Goal: Information Seeking & Learning: Learn about a topic

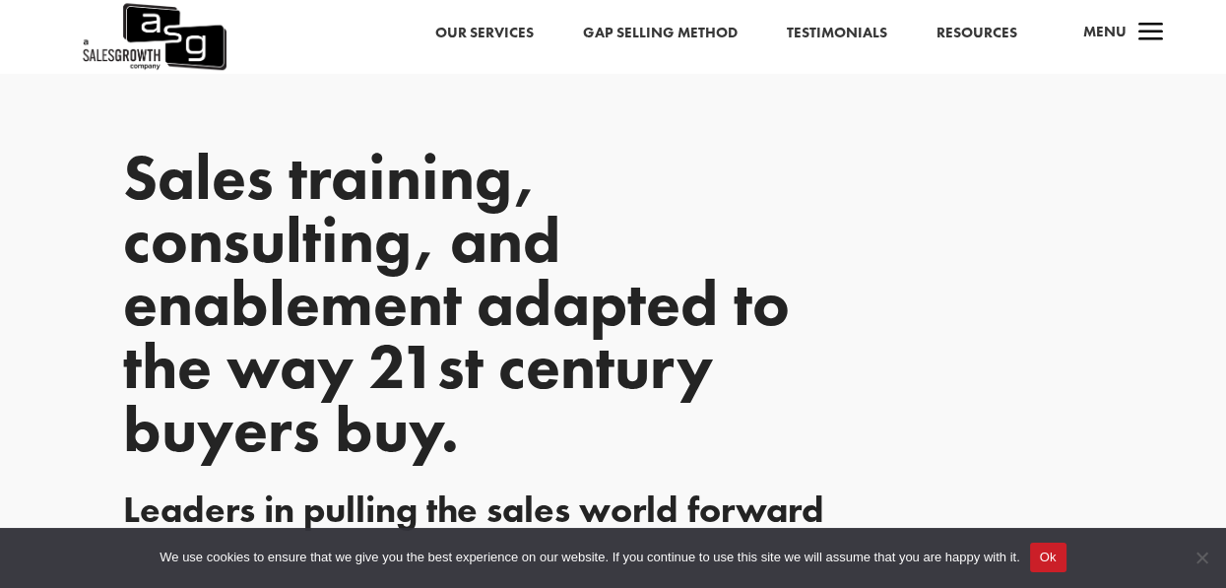
scroll to position [2417, 0]
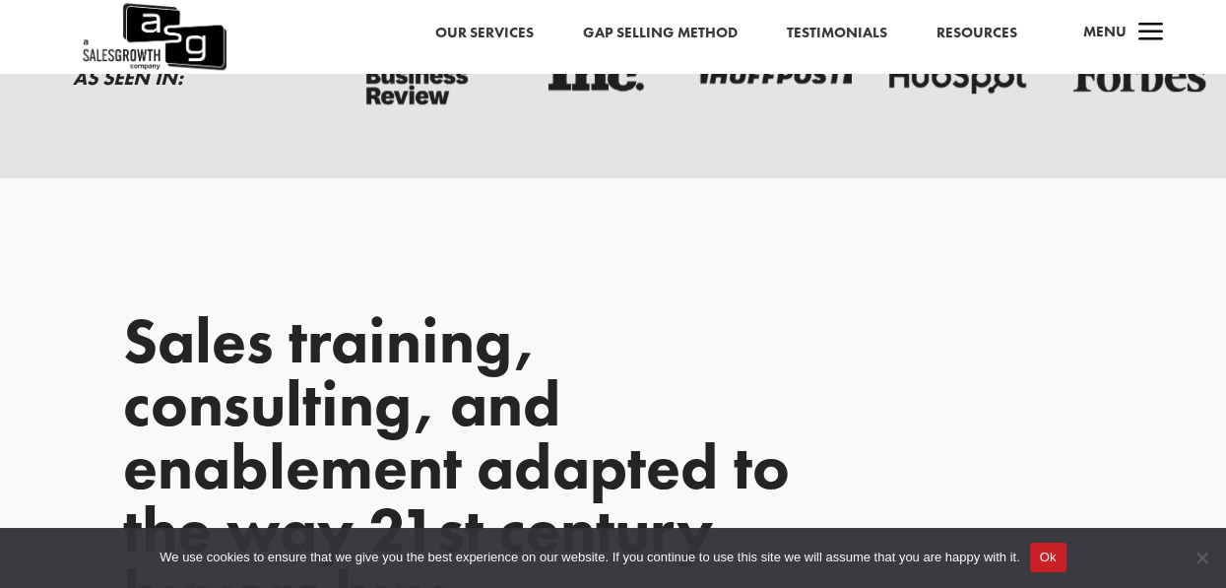
click at [1150, 28] on span "a" at bounding box center [1151, 33] width 39 height 39
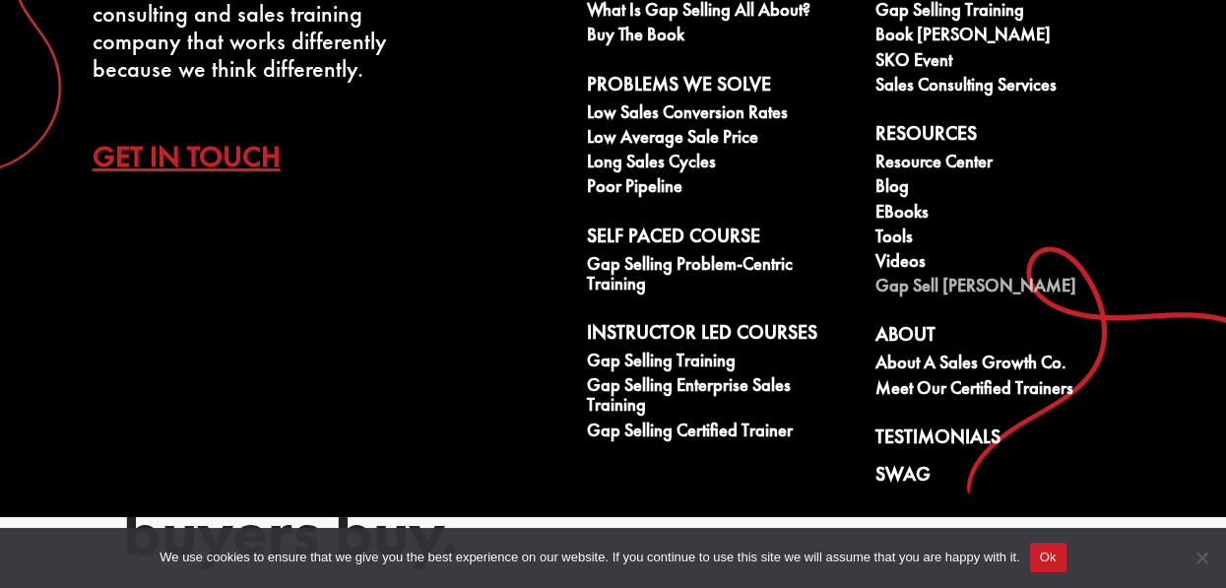
scroll to position [2507, 0]
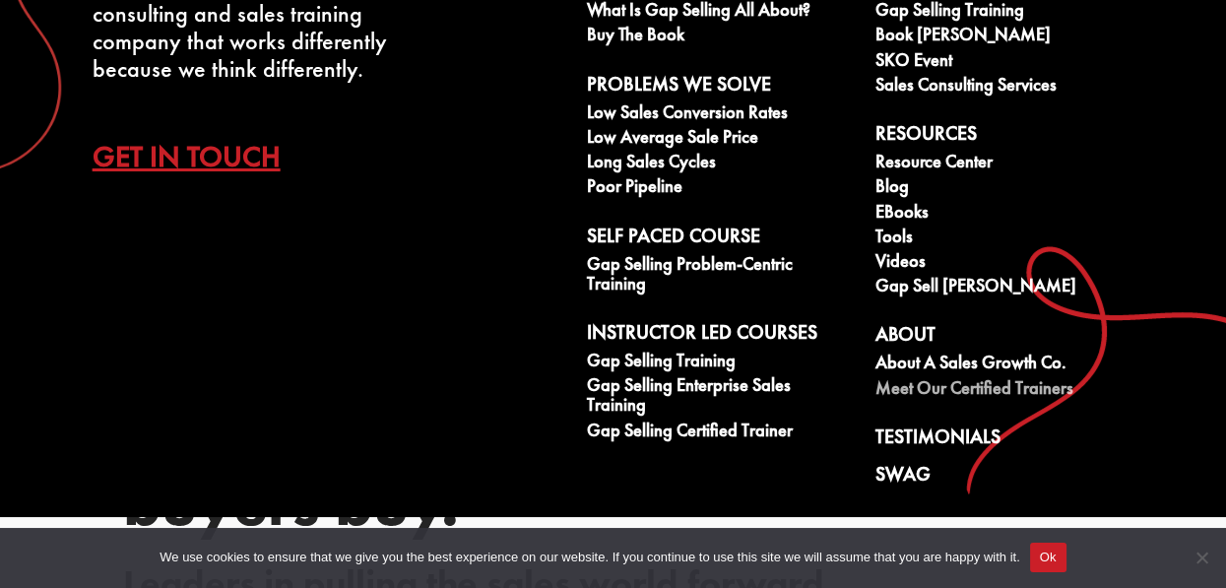
click at [910, 392] on link "Meet our Certified Trainers" at bounding box center [1009, 390] width 267 height 25
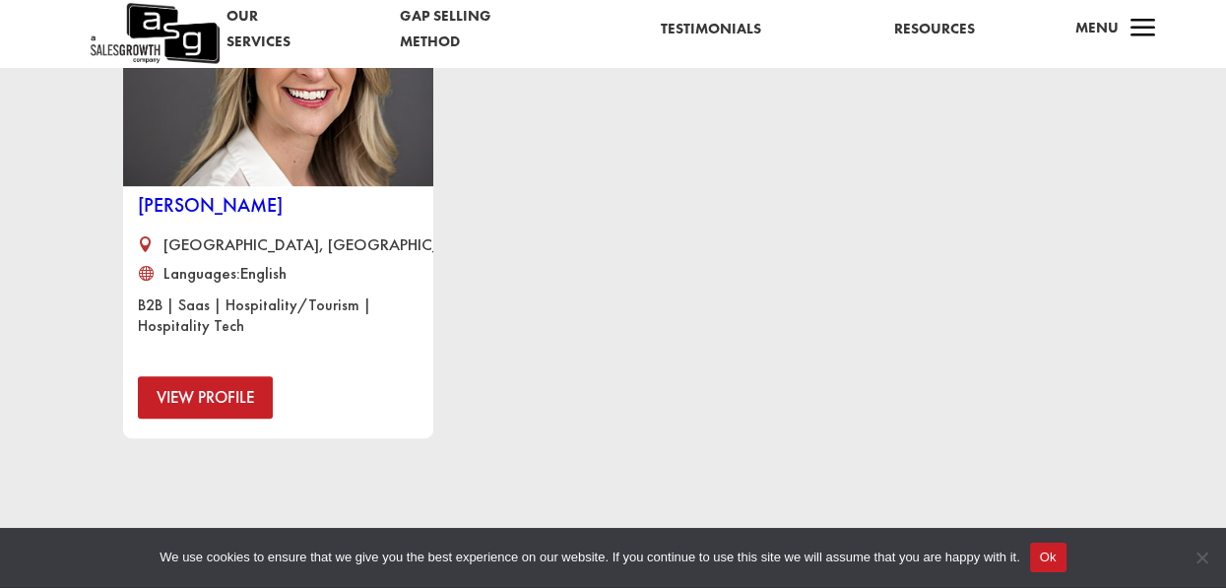
scroll to position [1521, 0]
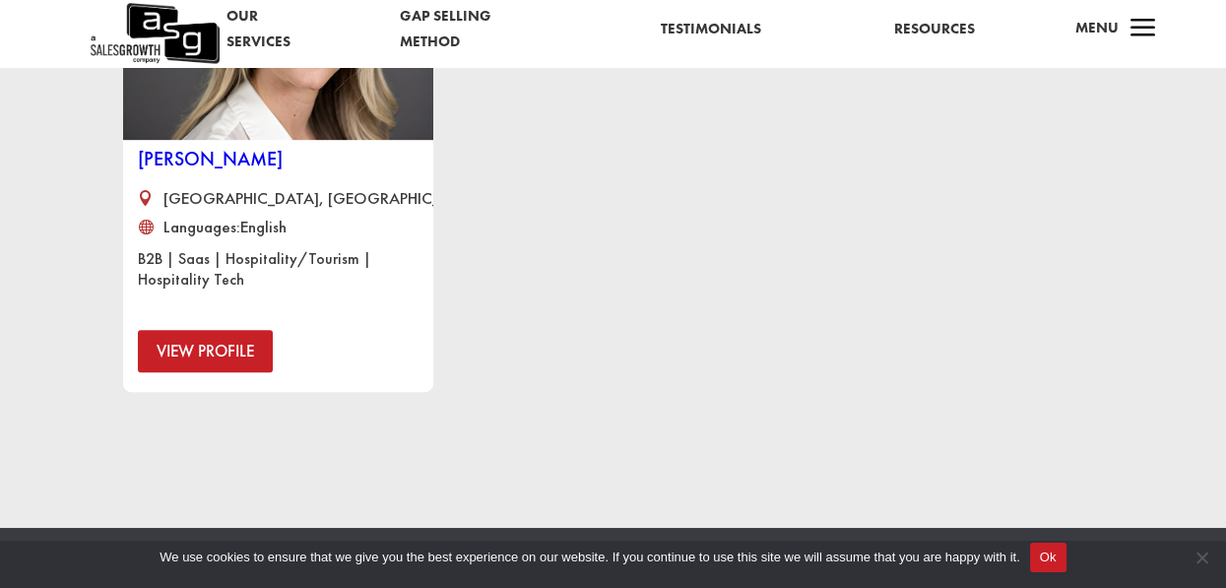
click at [235, 358] on link "View Profile" at bounding box center [205, 351] width 135 height 42
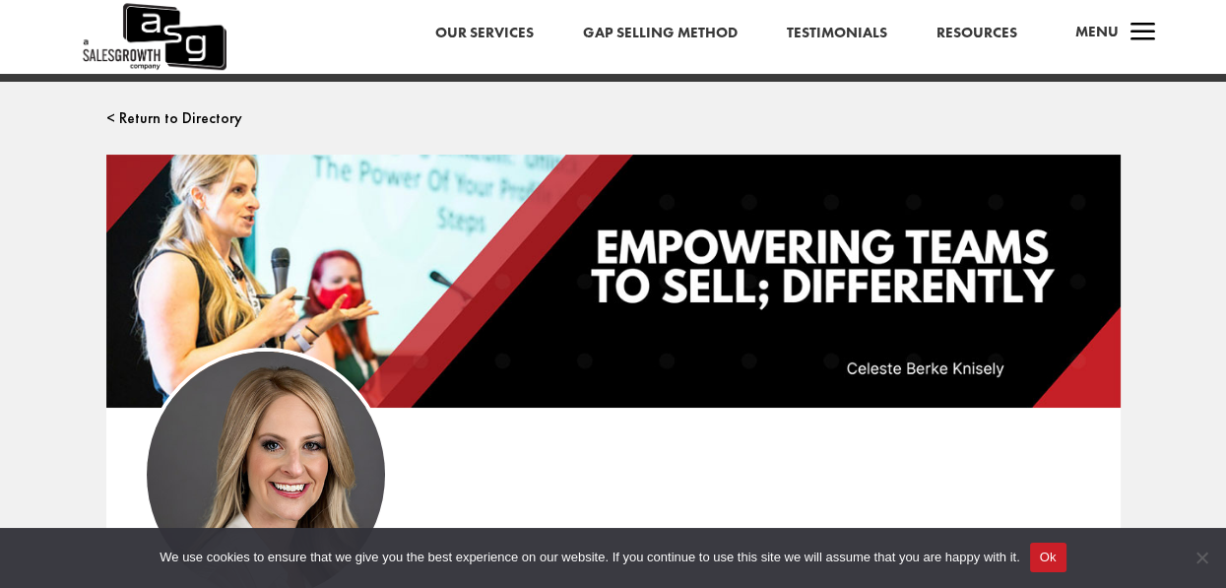
click at [1148, 30] on span "a" at bounding box center [1143, 33] width 39 height 39
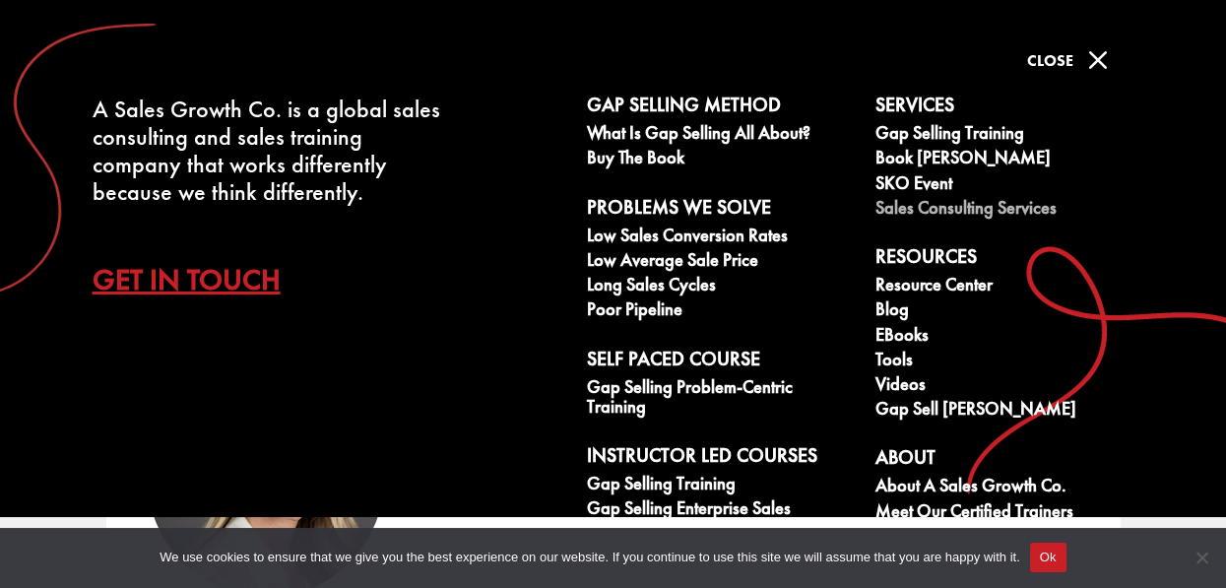
click at [920, 208] on link "Sales Consulting Services" at bounding box center [1009, 210] width 267 height 25
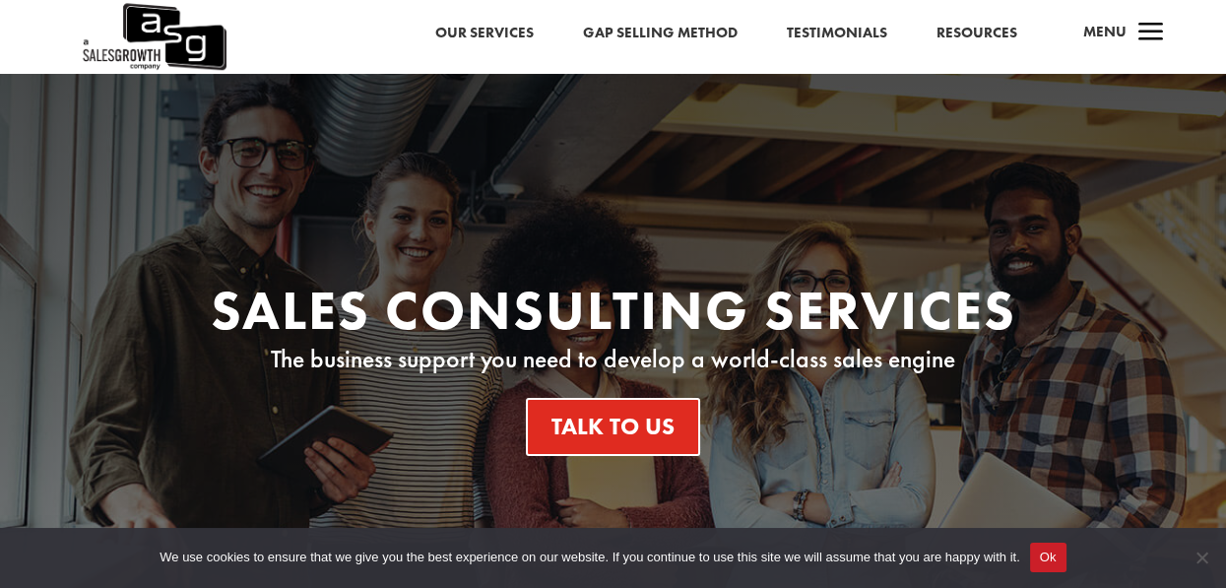
click at [487, 33] on link "Our Services" at bounding box center [484, 34] width 98 height 26
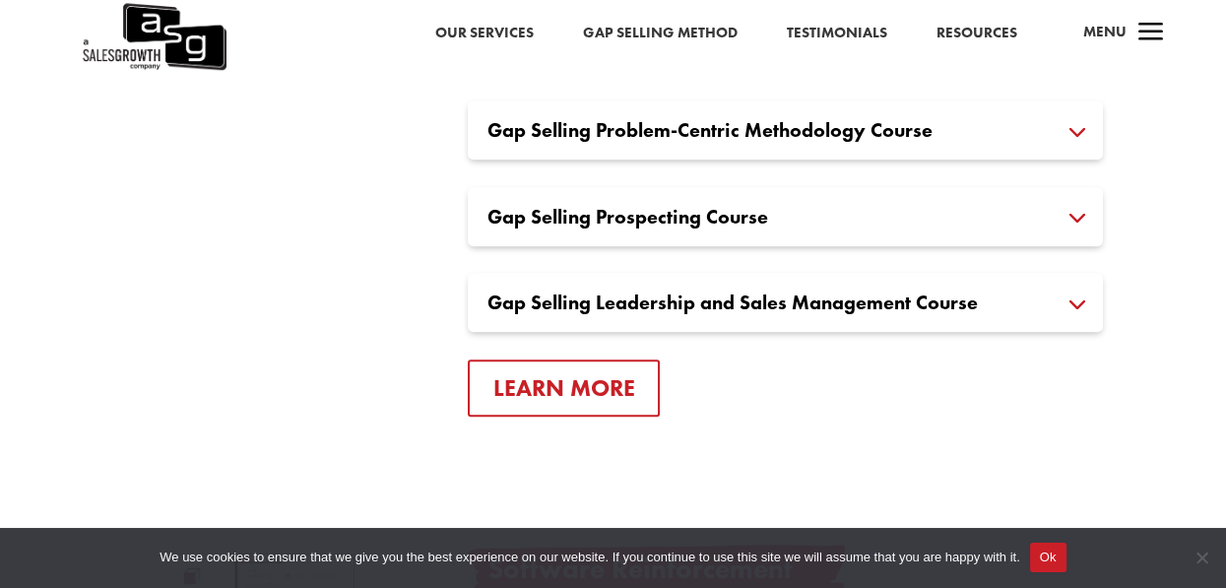
scroll to position [1611, 0]
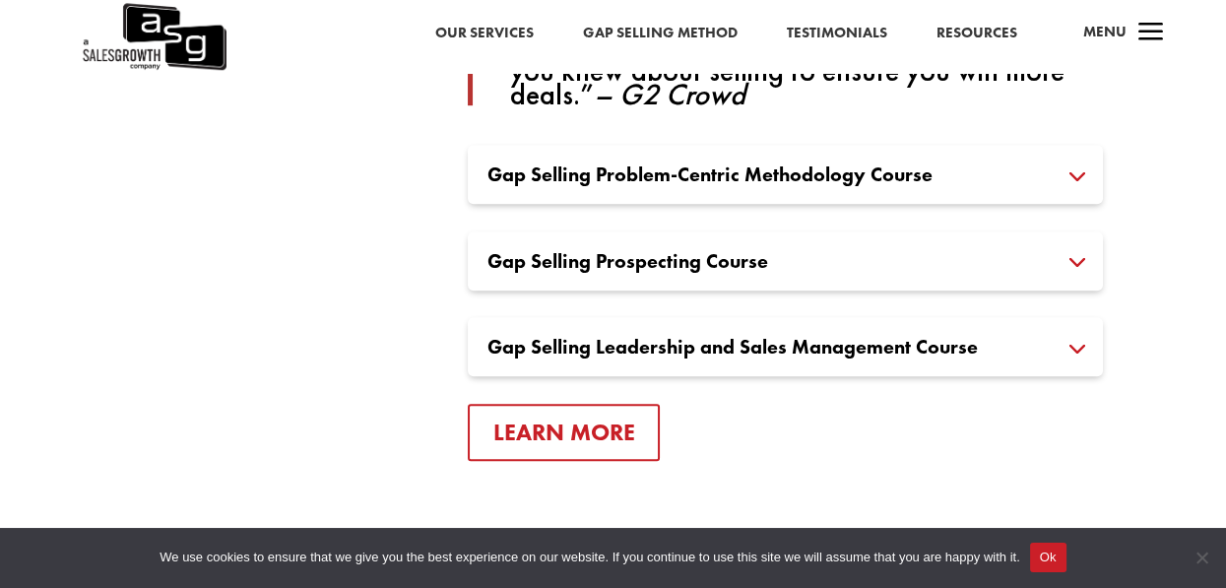
click at [605, 251] on h3 "Gap Selling Prospecting Course" at bounding box center [786, 261] width 597 height 20
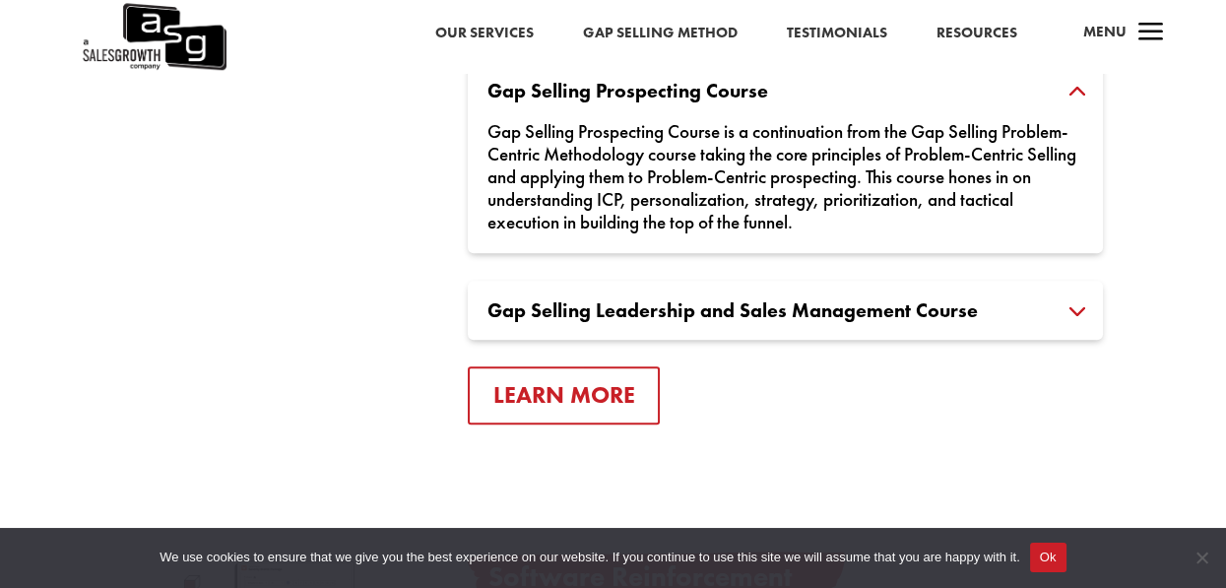
scroll to position [1791, 0]
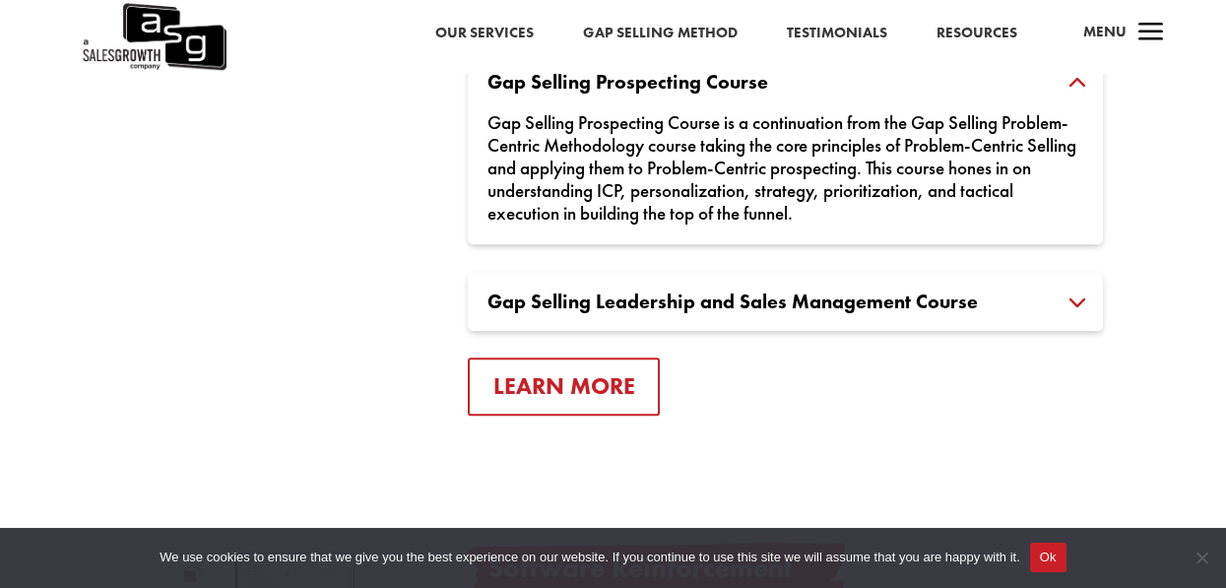
click at [591, 292] on div "Gap Selling Leadership and Sales Management Course Gap Selling Leadership and S…" at bounding box center [786, 301] width 636 height 59
click at [1078, 292] on h3 "Gap Selling Leadership and Sales Management Course" at bounding box center [786, 302] width 597 height 20
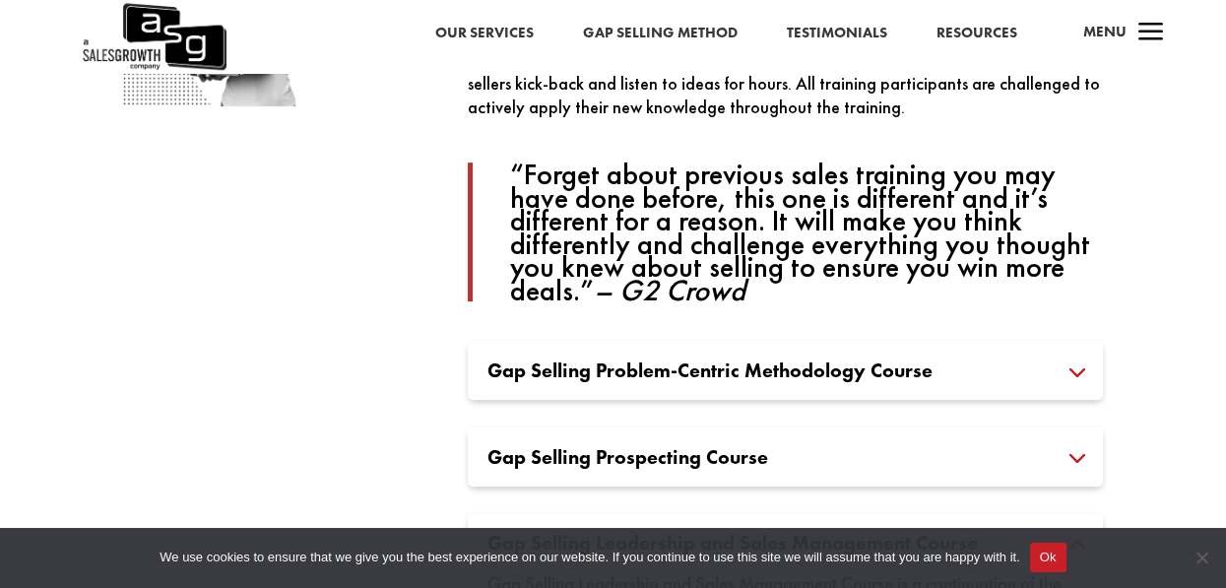
scroll to position [1522, 0]
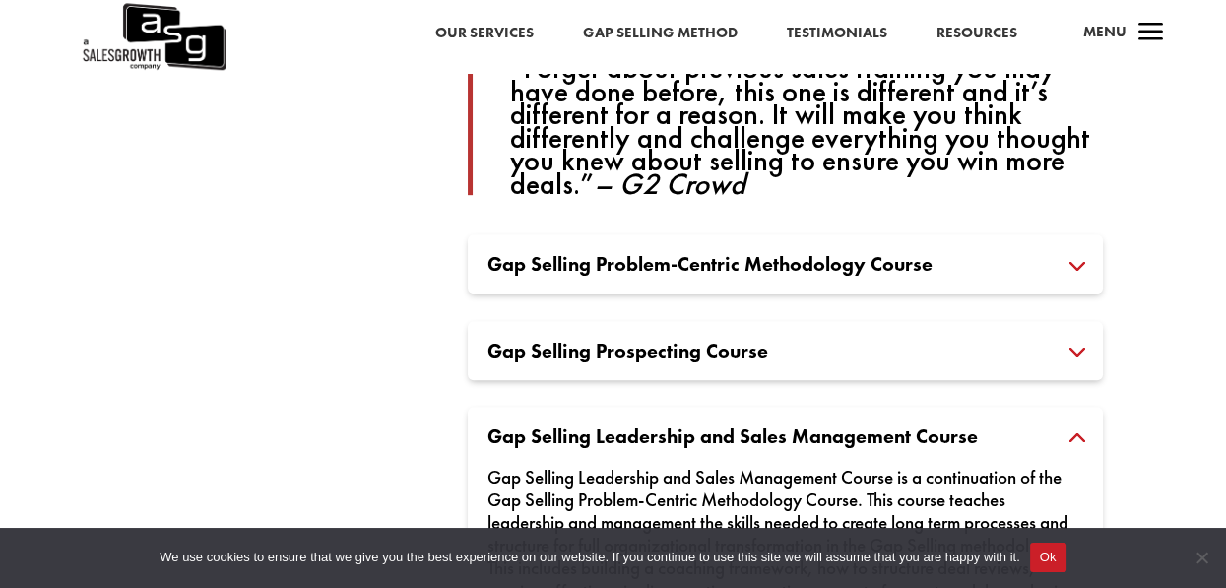
click at [1077, 254] on h3 "Gap Selling Problem-Centric Methodology Course" at bounding box center [786, 264] width 597 height 20
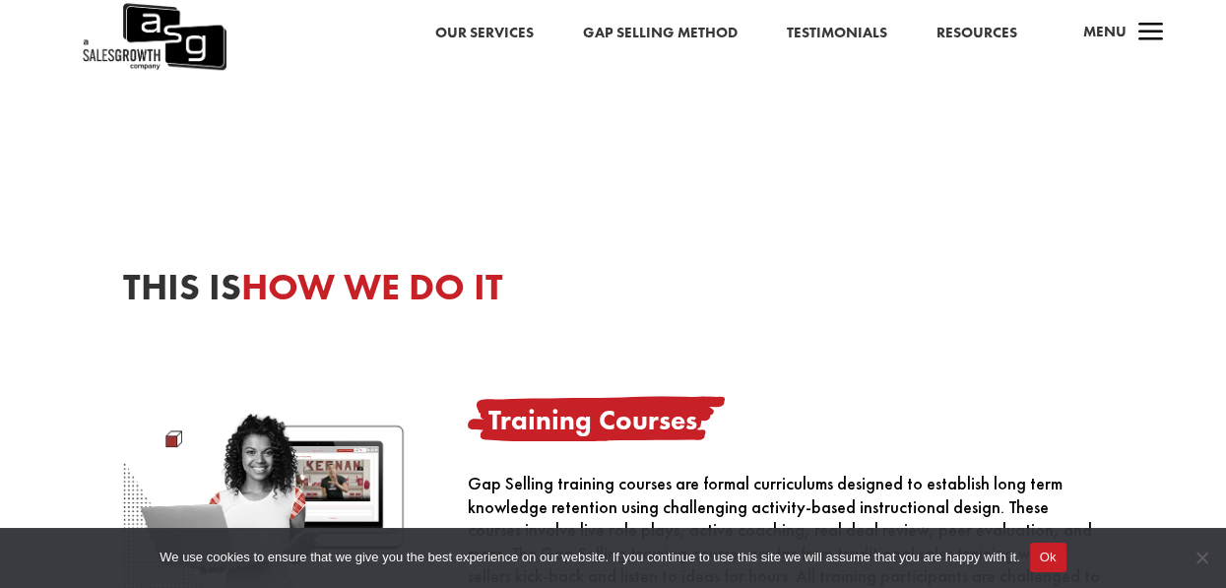
scroll to position [895, 0]
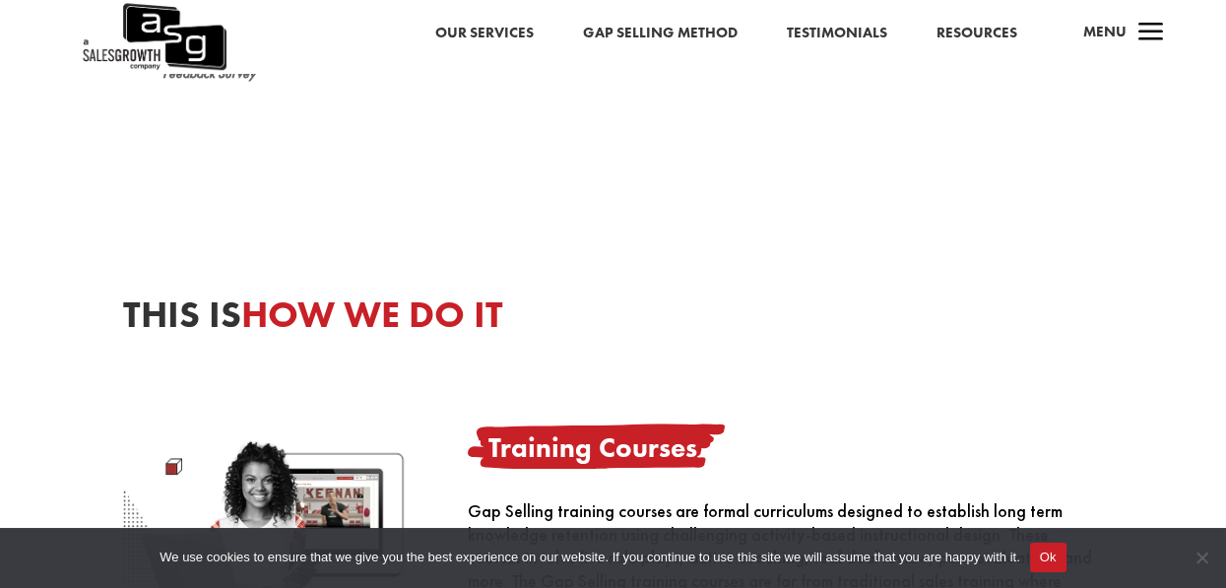
click at [488, 35] on link "Our Services" at bounding box center [484, 34] width 98 height 26
